Goal: Communication & Community: Answer question/provide support

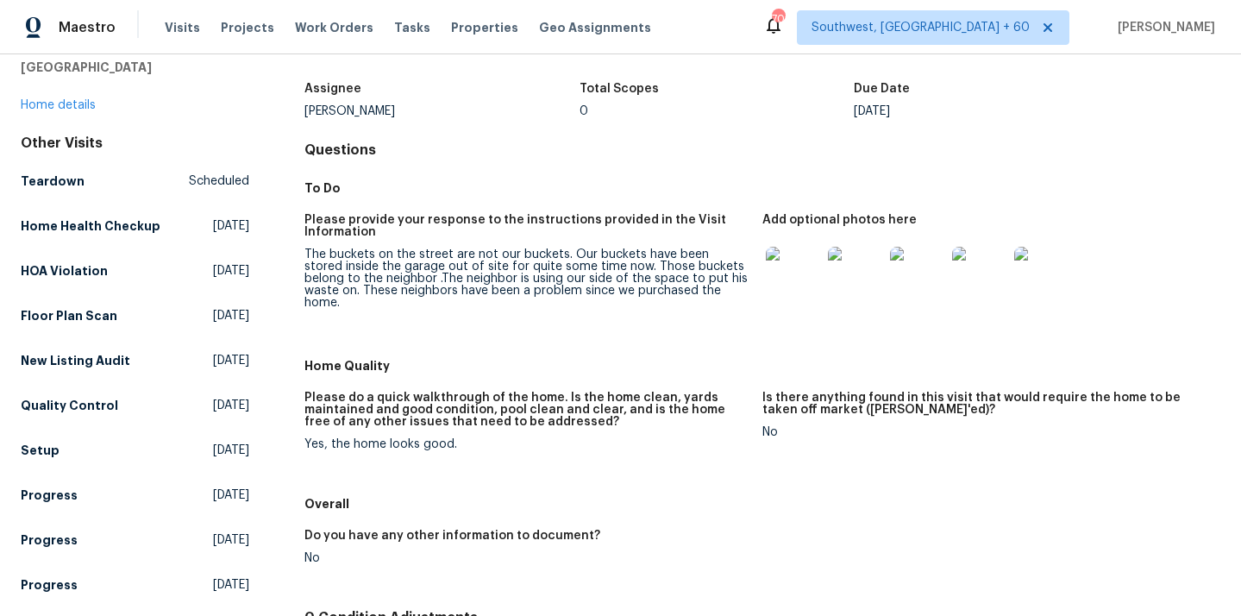
scroll to position [160, 0]
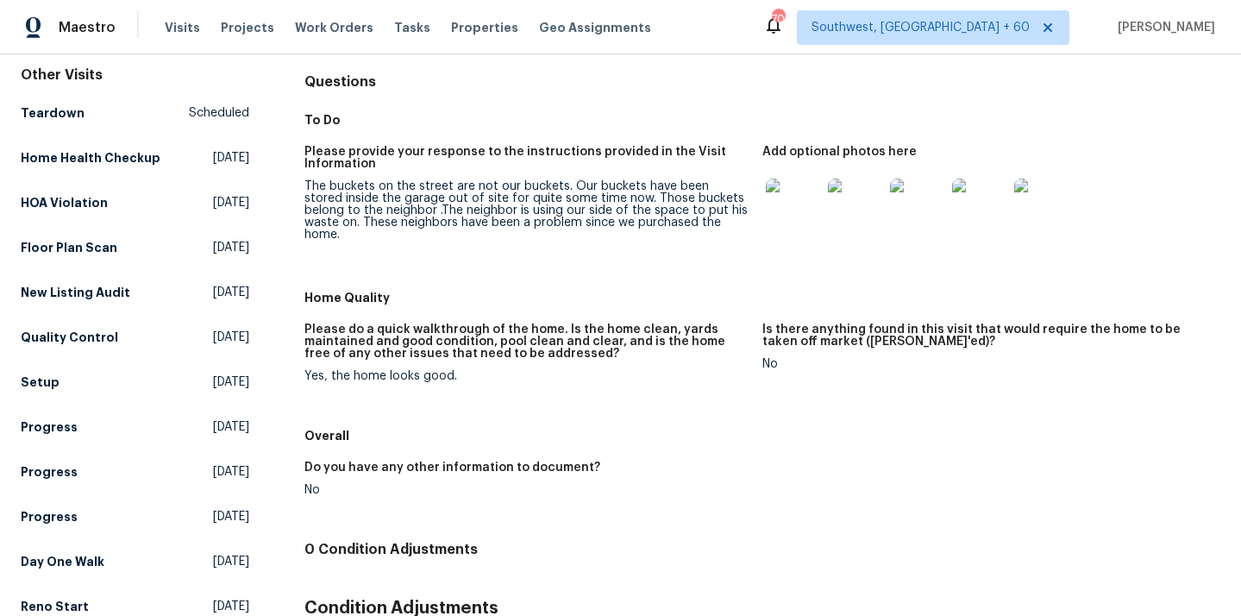
click at [801, 204] on img at bounding box center [793, 206] width 55 height 55
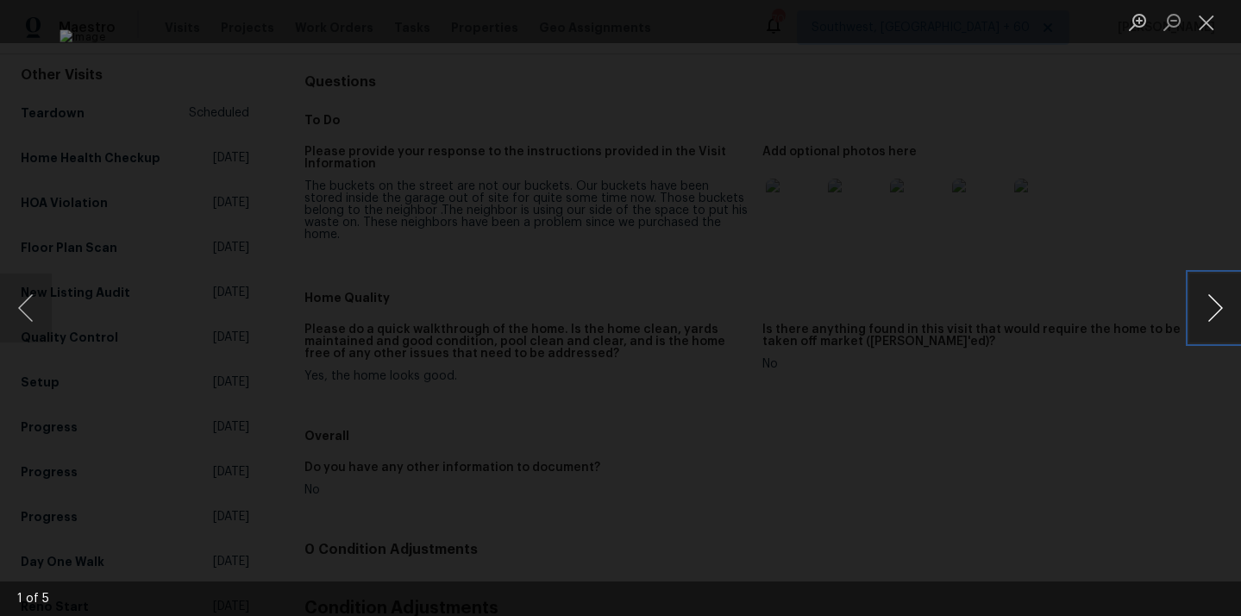
click at [1220, 314] on button "Next image" at bounding box center [1215, 307] width 52 height 69
click at [1205, 22] on button "Close lightbox" at bounding box center [1206, 22] width 34 height 30
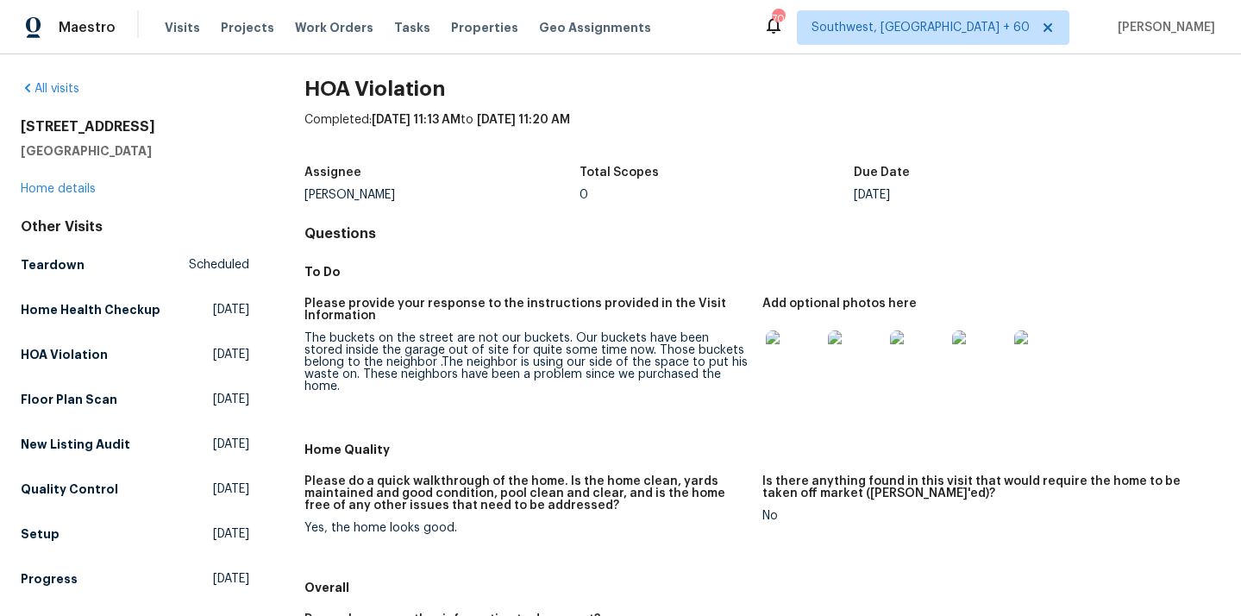
scroll to position [0, 0]
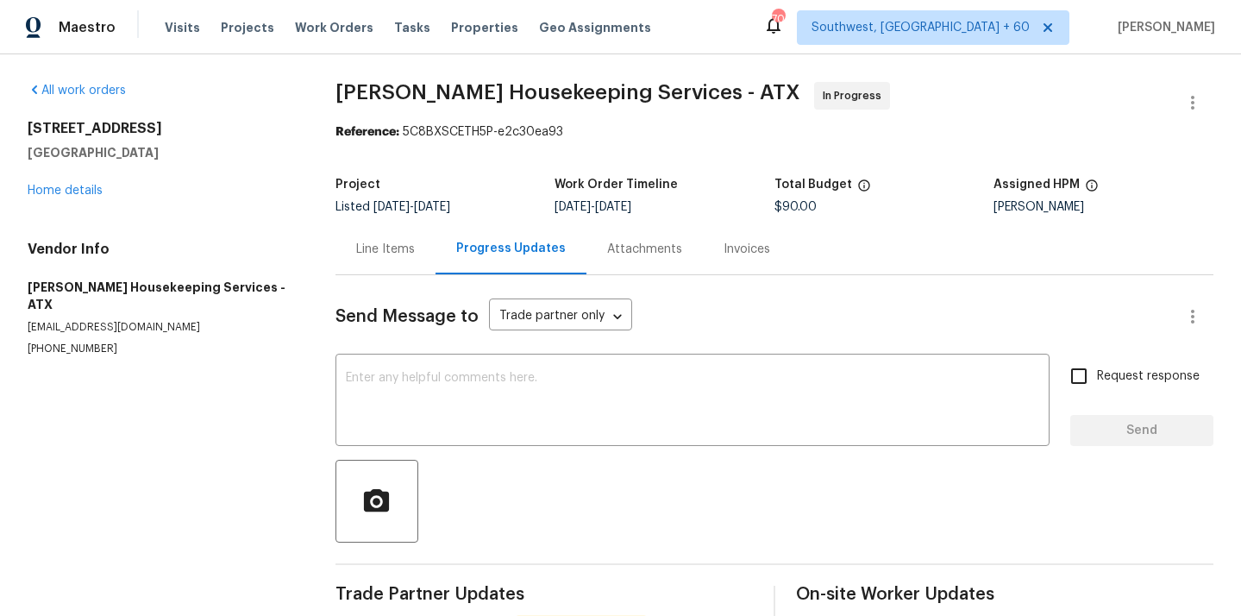
click at [408, 255] on div "Line Items" at bounding box center [385, 249] width 59 height 17
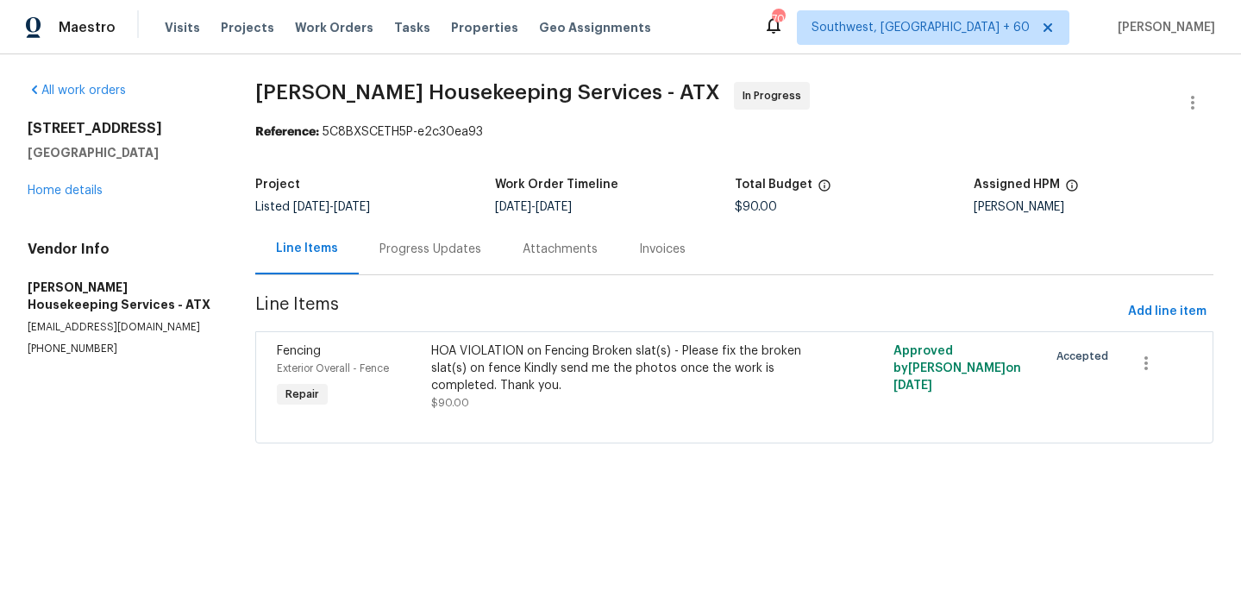
click at [565, 370] on div "HOA VIOLATION on Fencing Broken slat(s) - Please fix the broken slat(s) on fenc…" at bounding box center [618, 368] width 375 height 52
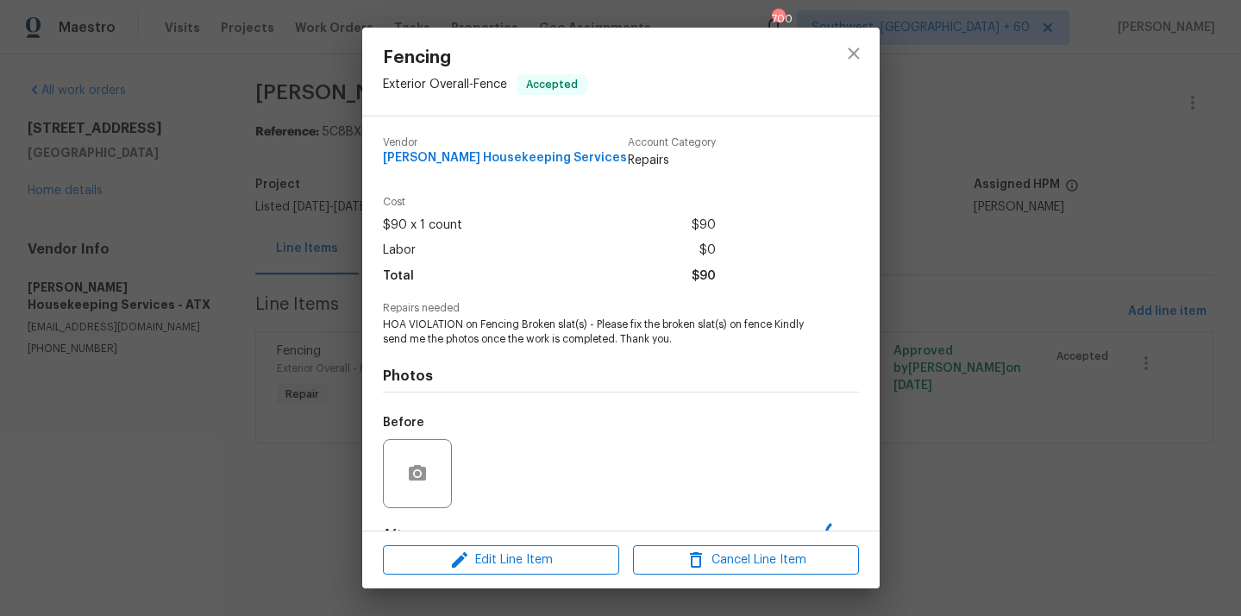
scroll to position [107, 0]
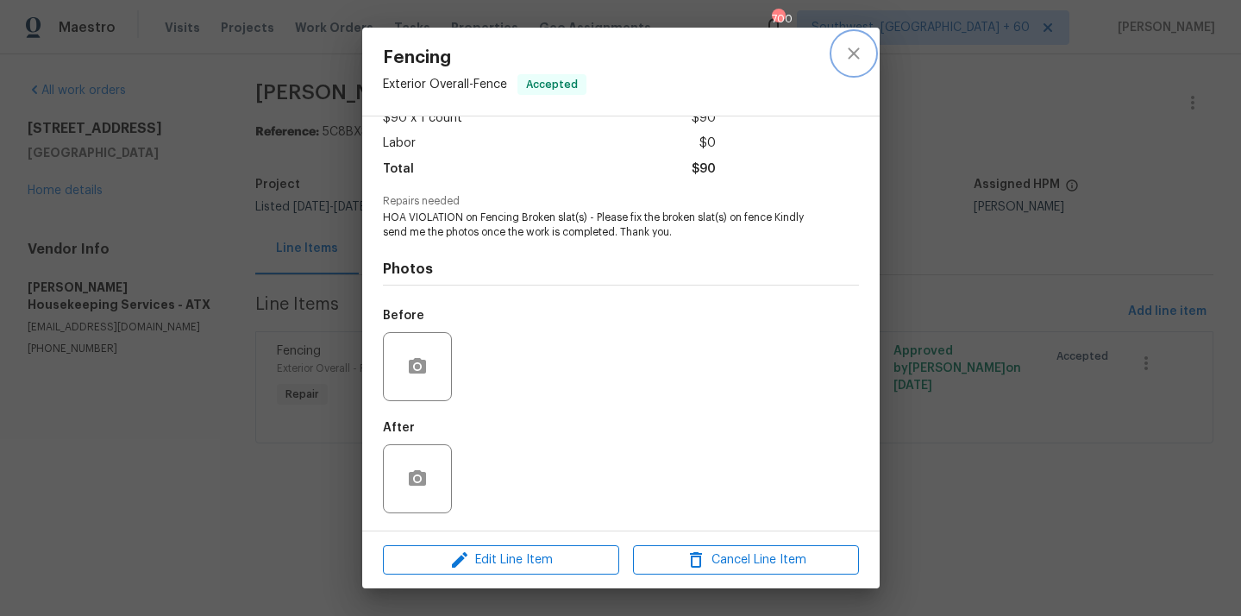
click at [859, 62] on icon "close" at bounding box center [853, 53] width 21 height 21
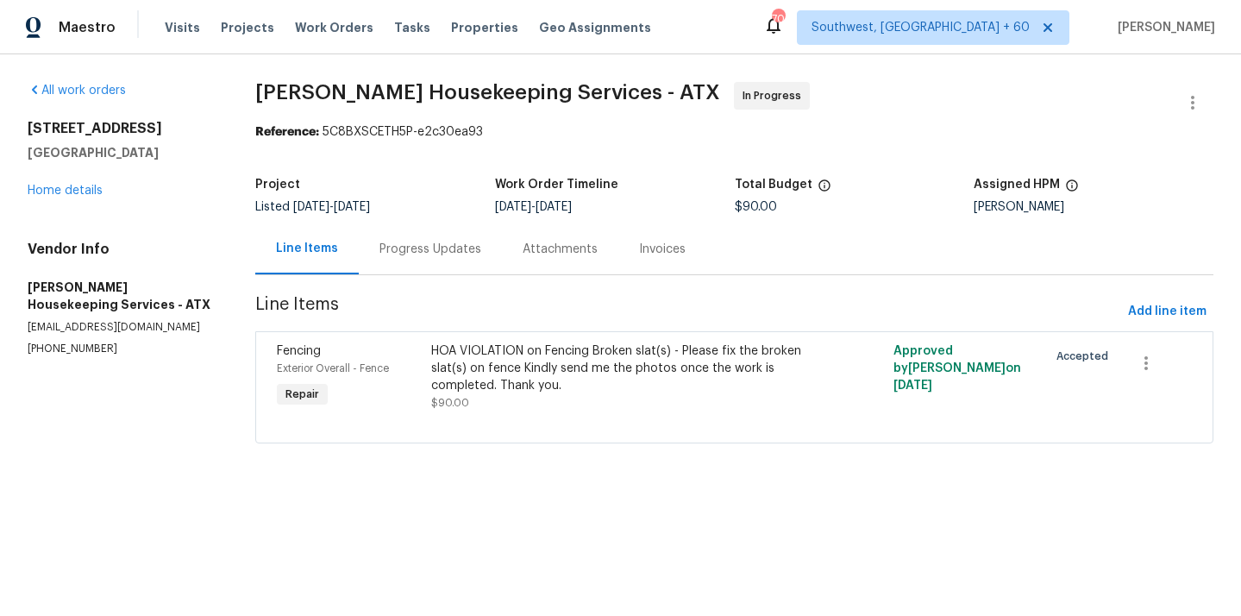
click at [483, 248] on div "Progress Updates" at bounding box center [430, 248] width 143 height 51
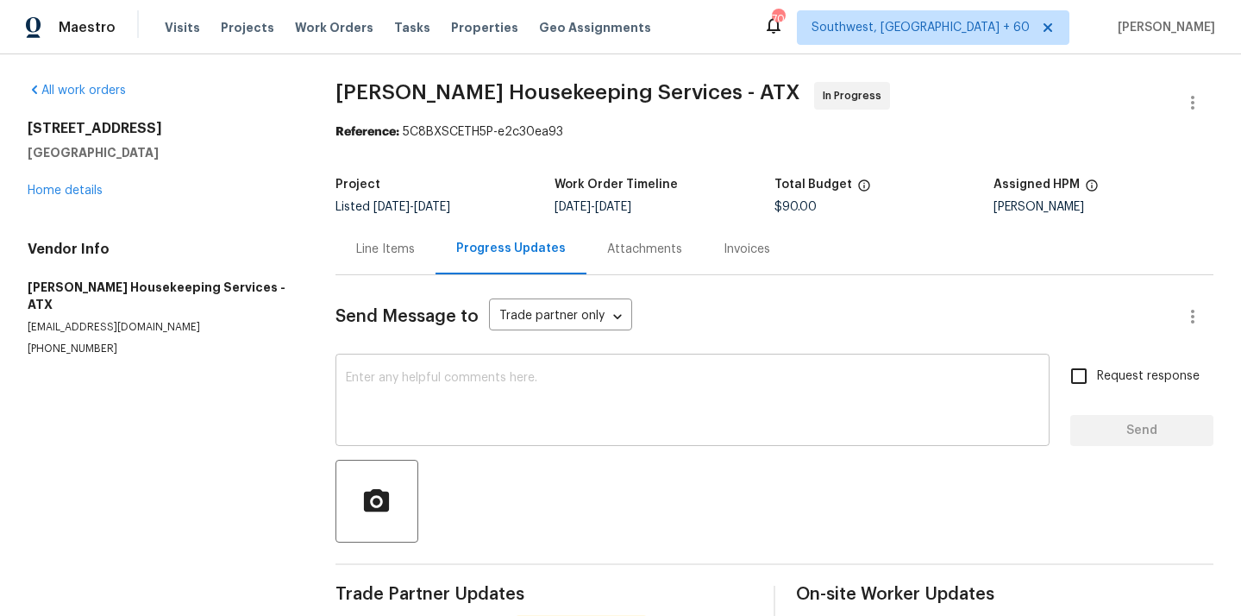
click at [480, 365] on div "x ​" at bounding box center [692, 402] width 714 height 88
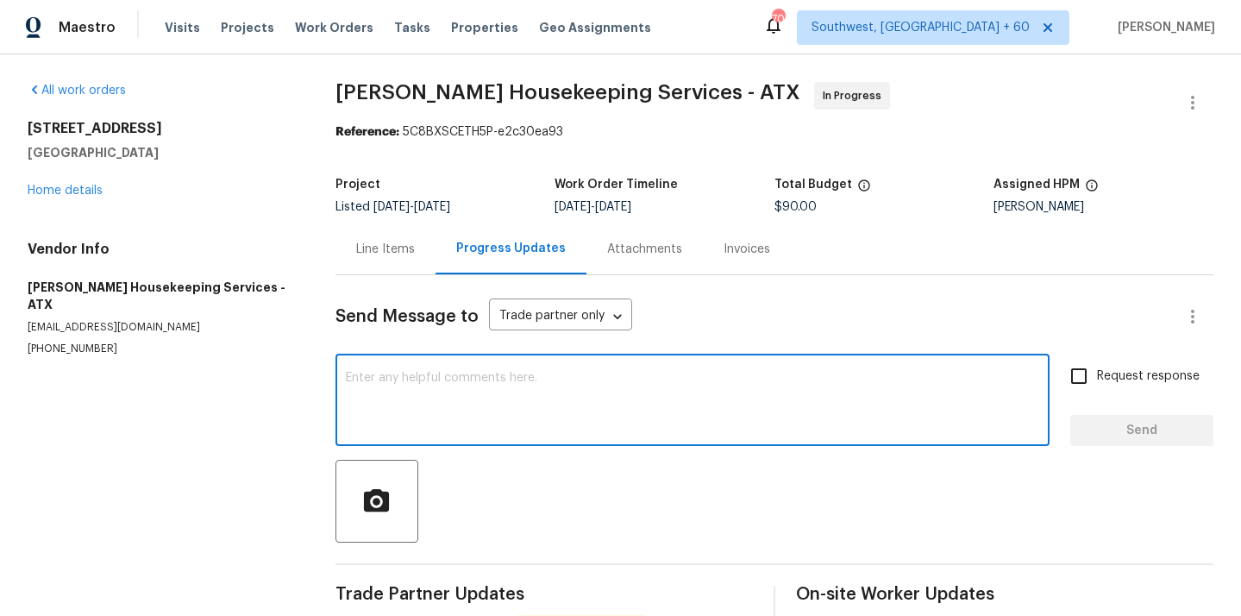
click at [526, 392] on textarea at bounding box center [692, 402] width 693 height 60
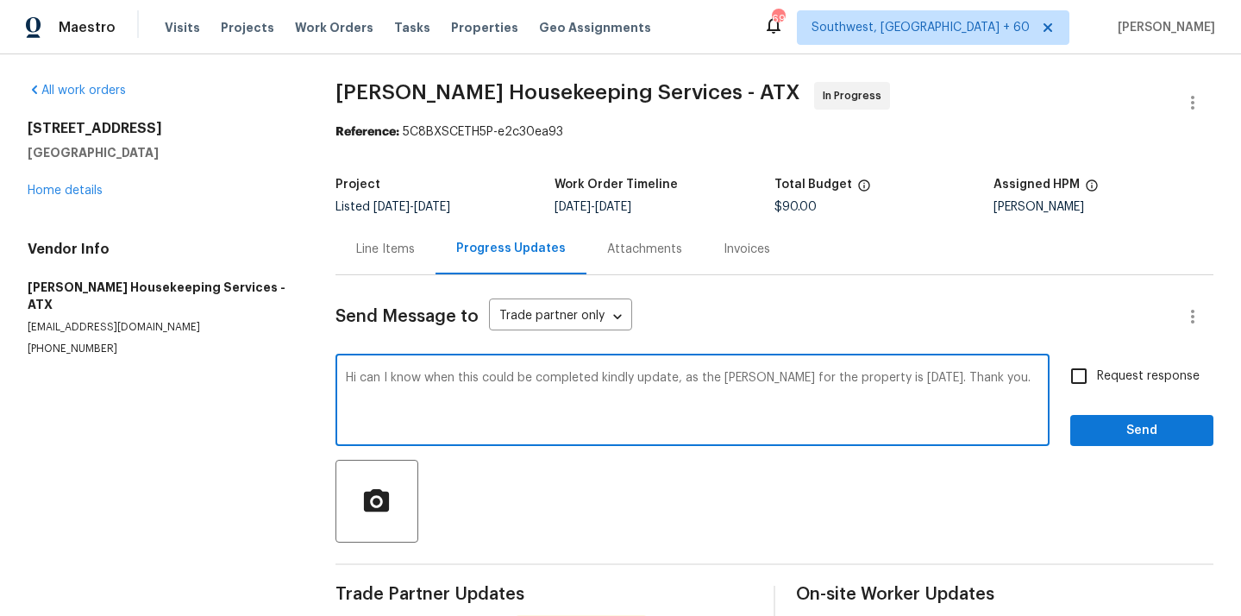
type textarea "Hi can I know when this could be completed kindly update, as the [PERSON_NAME] …"
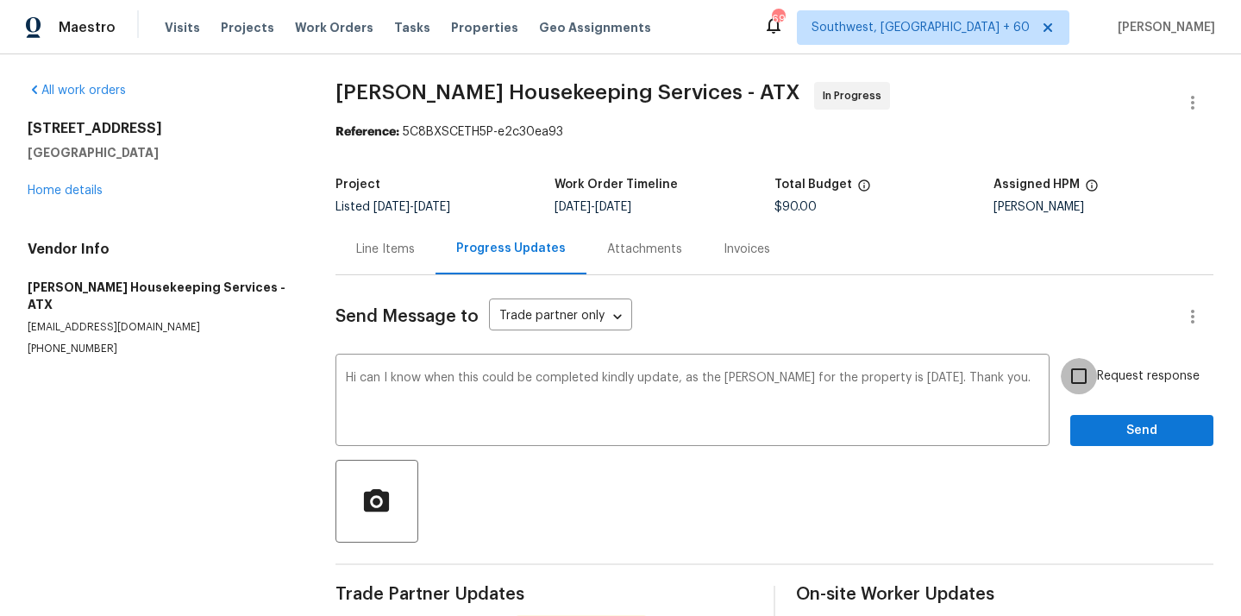
click at [1086, 382] on input "Request response" at bounding box center [1079, 376] width 36 height 36
checkbox input "true"
click at [1093, 418] on button "Send" at bounding box center [1141, 431] width 143 height 32
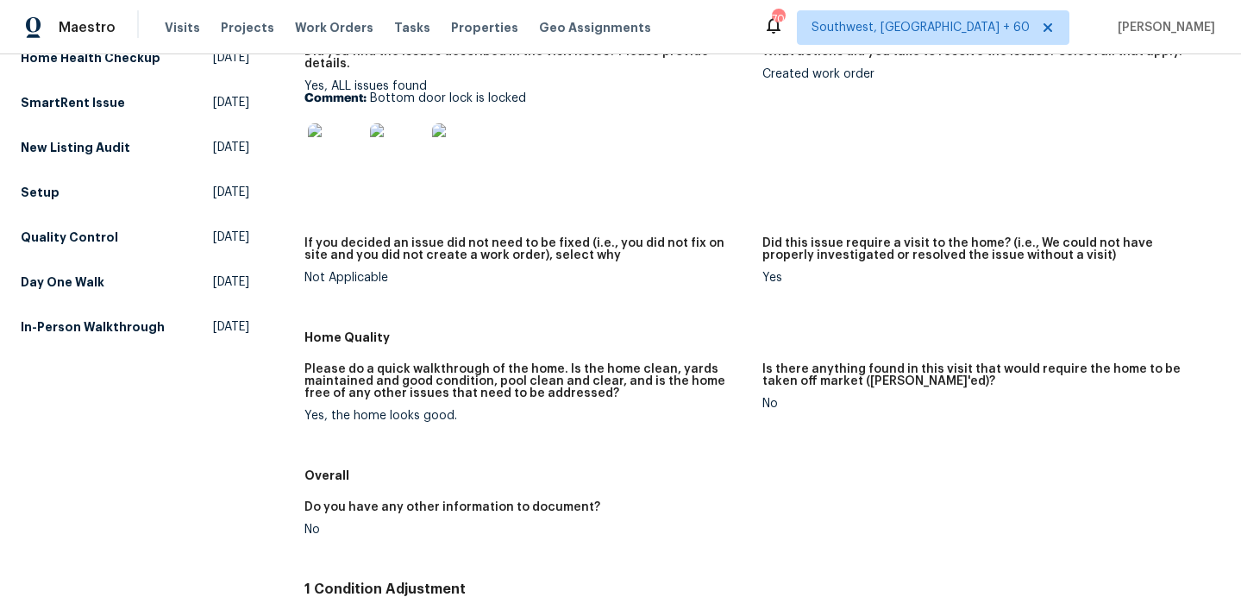
scroll to position [314, 0]
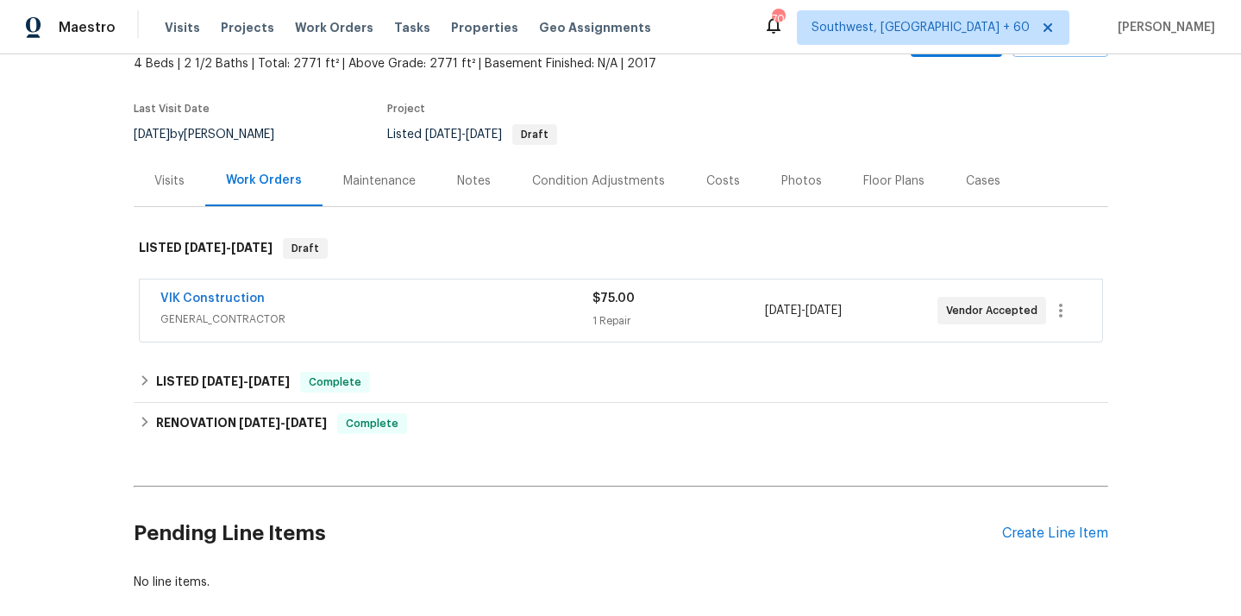
scroll to position [131, 0]
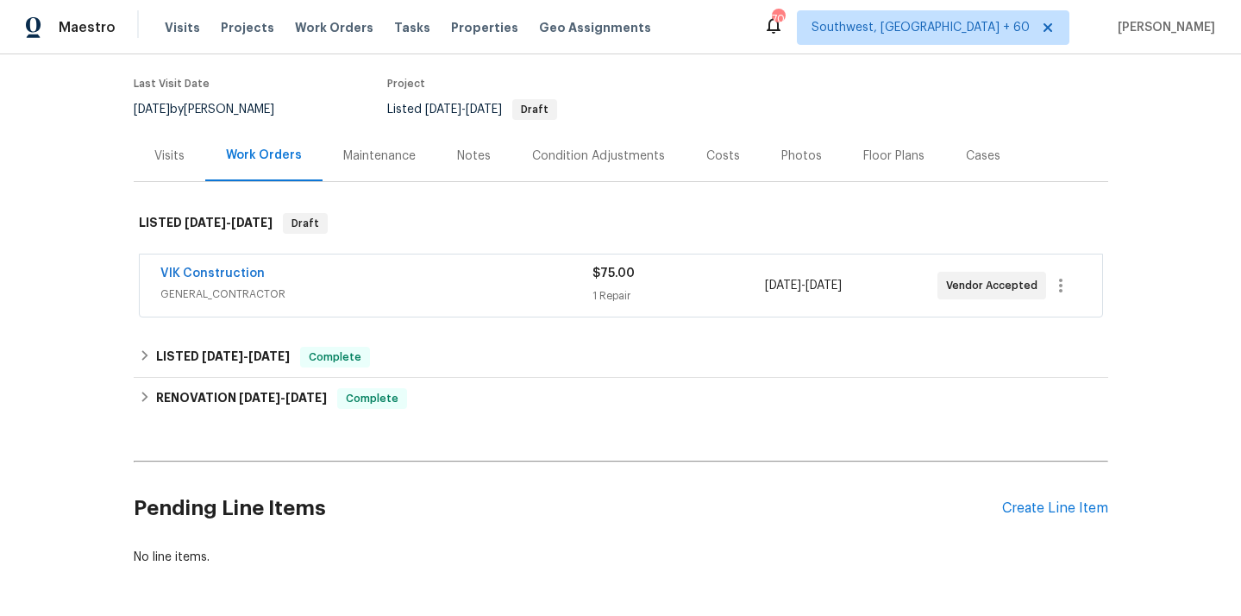
click at [267, 295] on span "GENERAL_CONTRACTOR" at bounding box center [376, 293] width 432 height 17
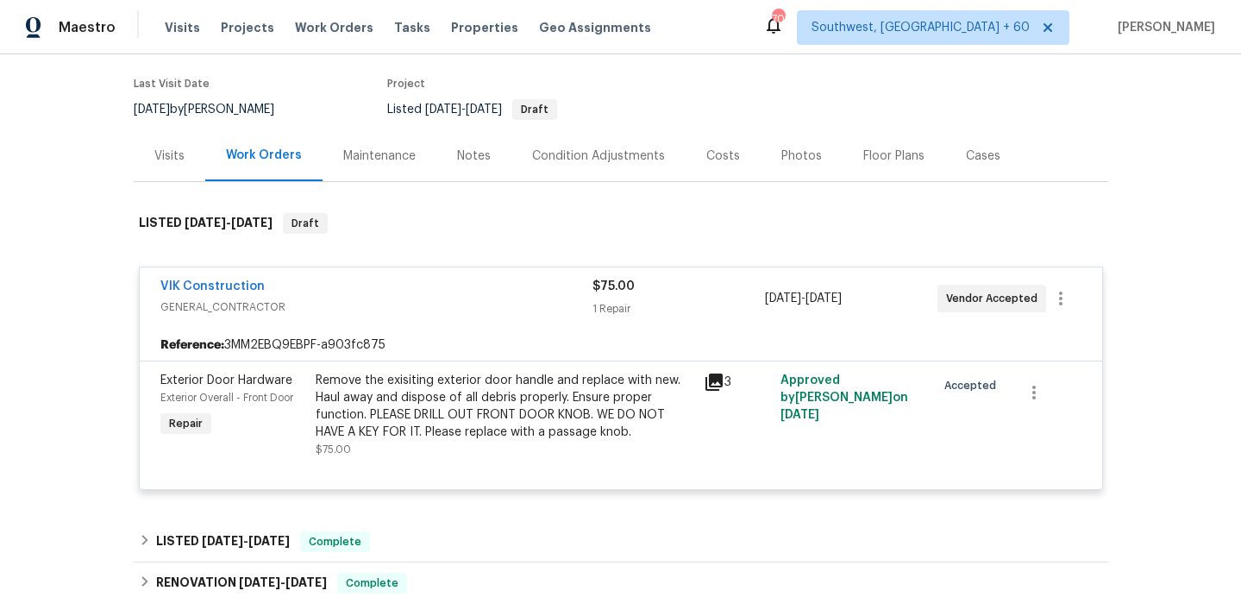
scroll to position [163, 0]
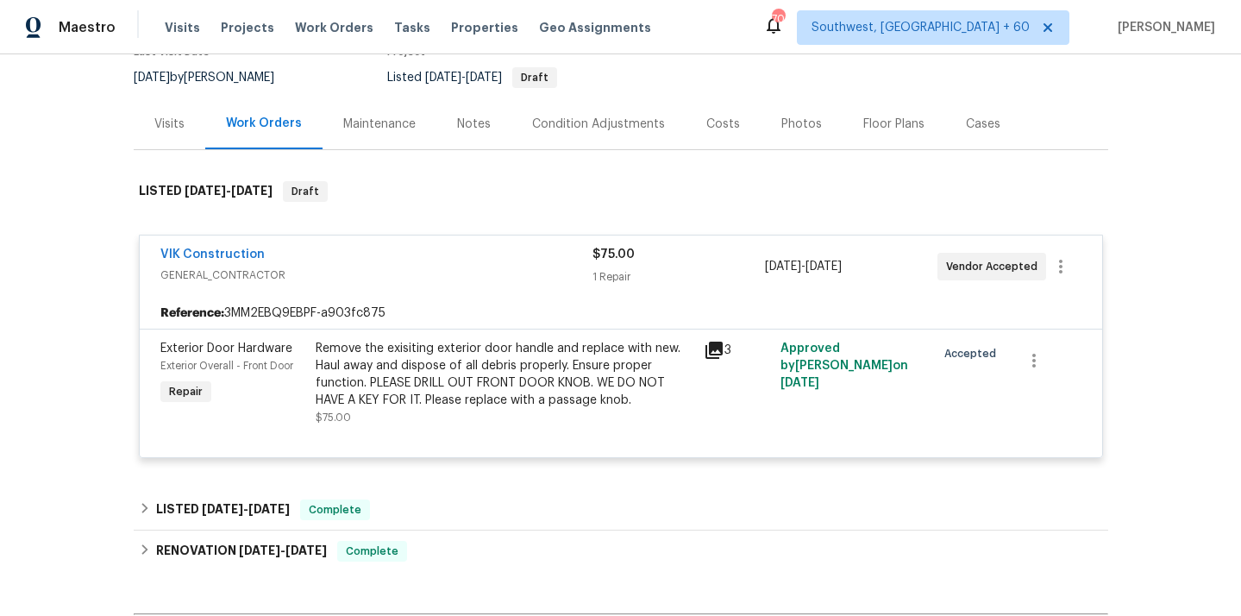
click at [471, 396] on div "Remove the exisiting exterior door handle and replace with new. Haul away and d…" at bounding box center [505, 374] width 378 height 69
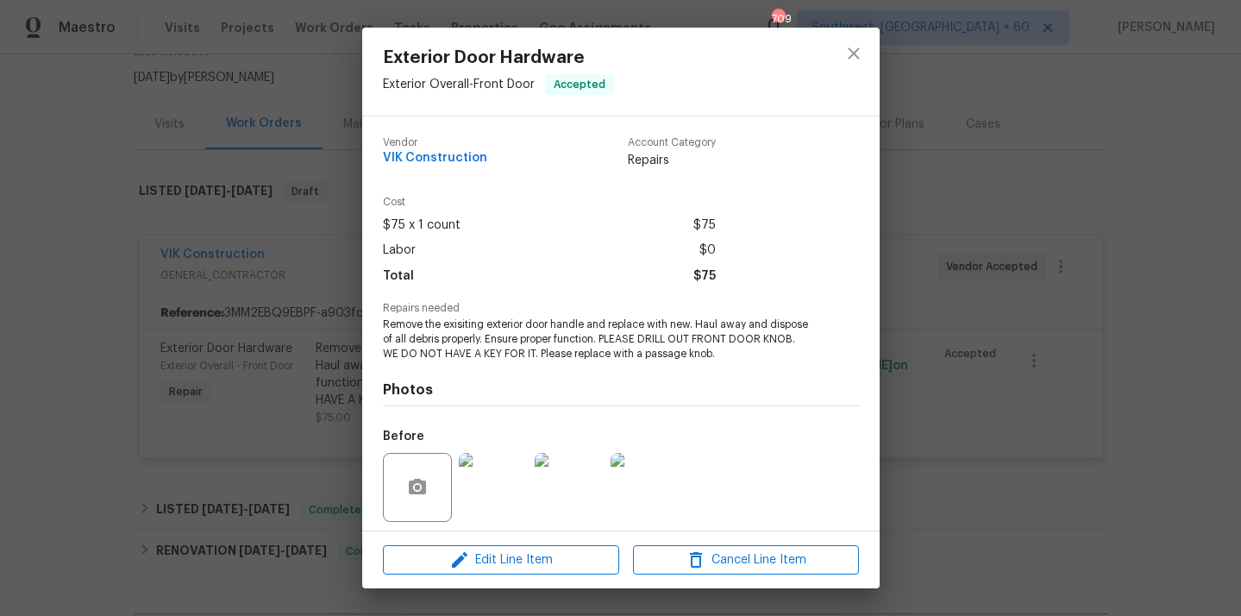
scroll to position [121, 0]
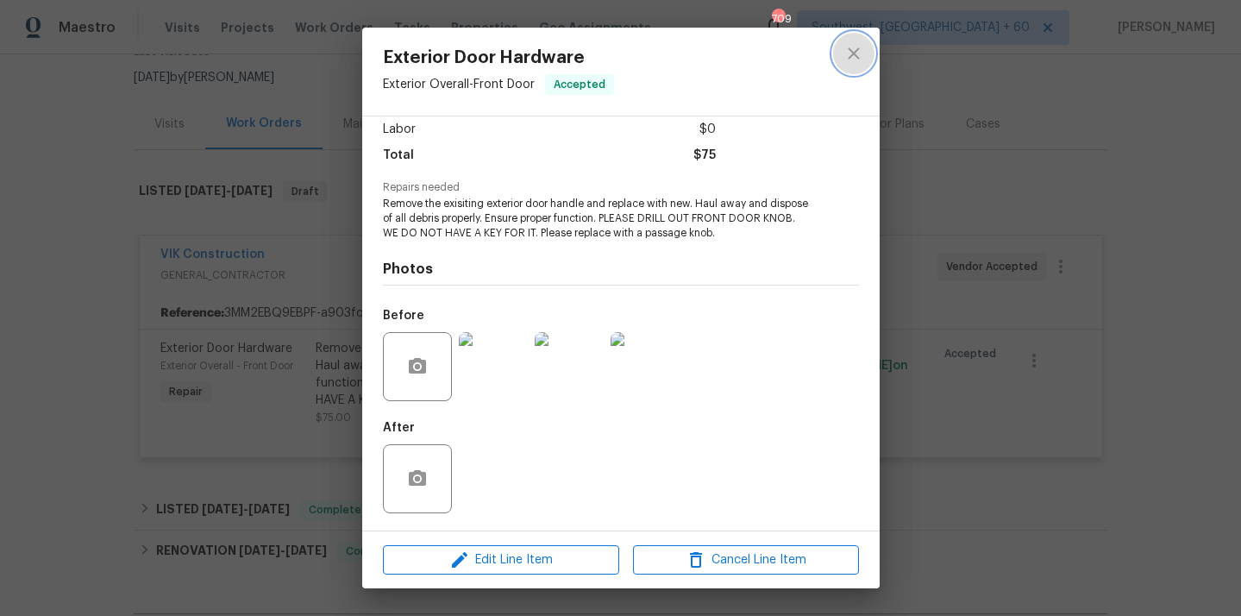
click at [872, 51] on button "close" at bounding box center [853, 53] width 41 height 41
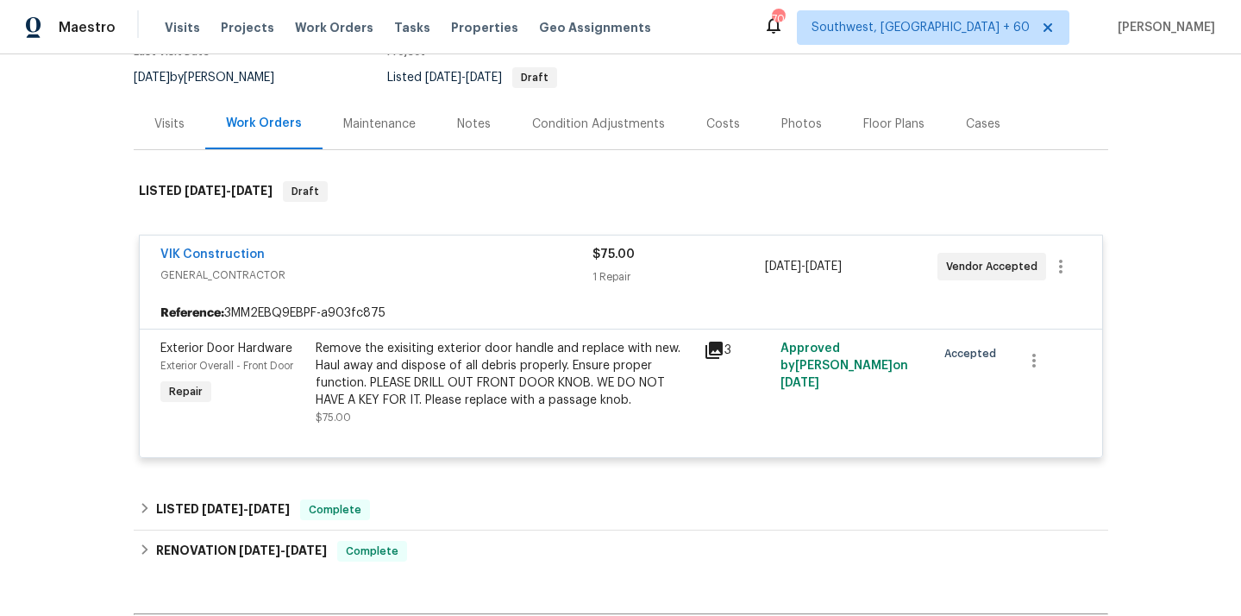
scroll to position [0, 0]
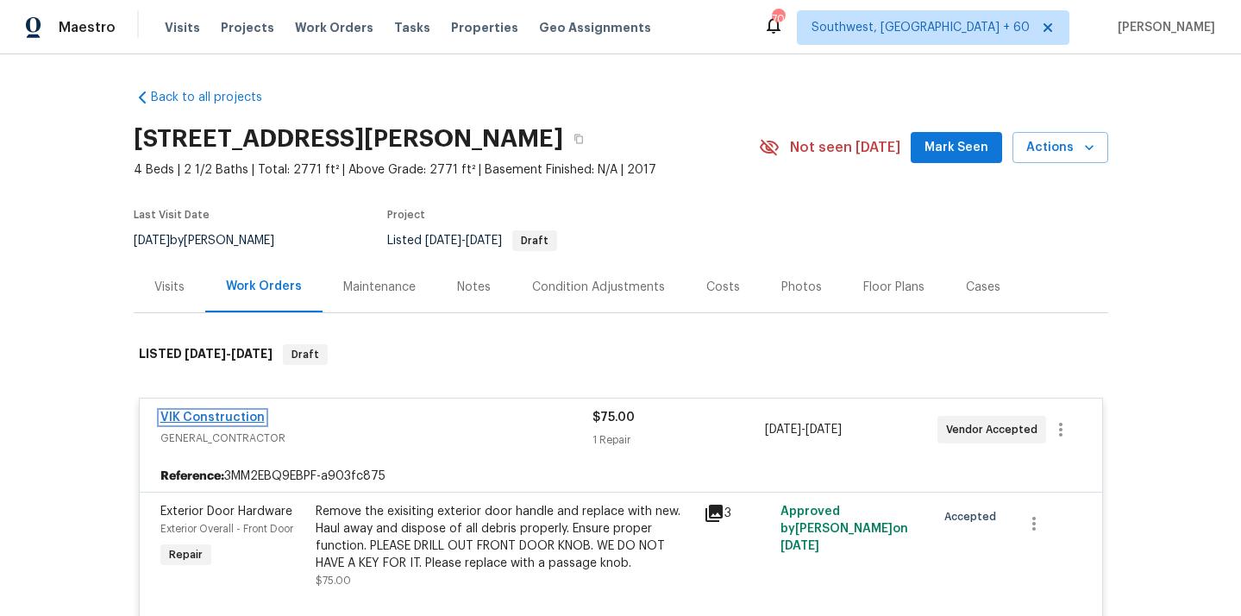
click at [233, 423] on link "VIK Construction" at bounding box center [212, 417] width 104 height 12
